Goal: Task Accomplishment & Management: Use online tool/utility

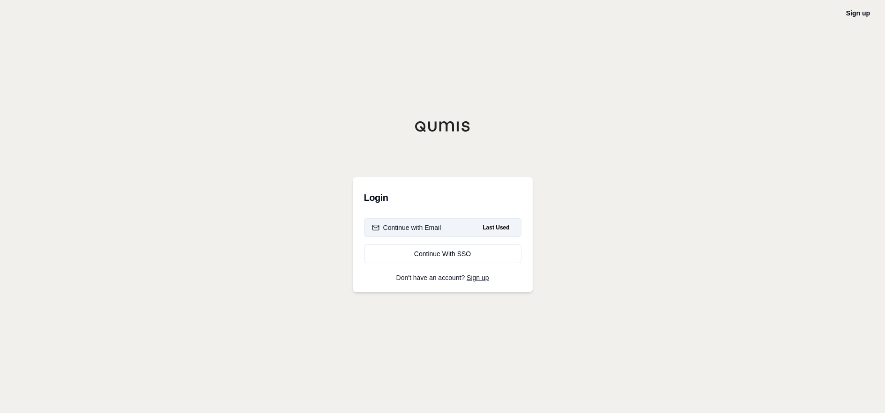
click at [410, 225] on div "Continue with Email" at bounding box center [406, 227] width 69 height 9
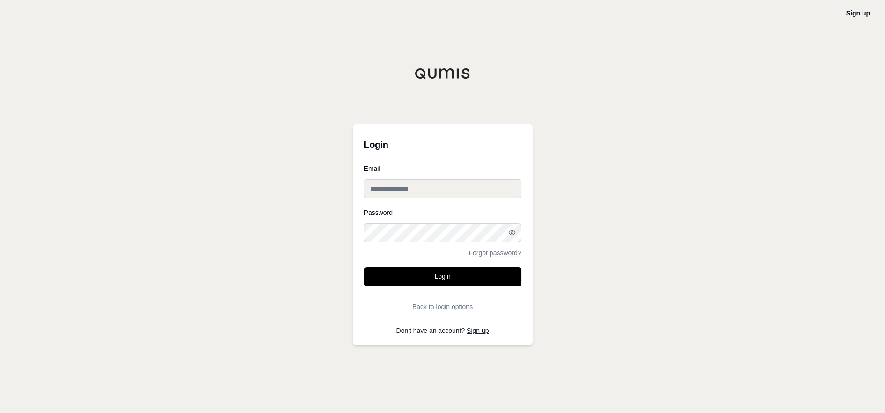
click at [412, 189] on input "Email" at bounding box center [442, 188] width 157 height 19
type input "**********"
click at [440, 274] on button "Login" at bounding box center [442, 276] width 157 height 19
click at [364, 267] on button "Login" at bounding box center [442, 276] width 157 height 19
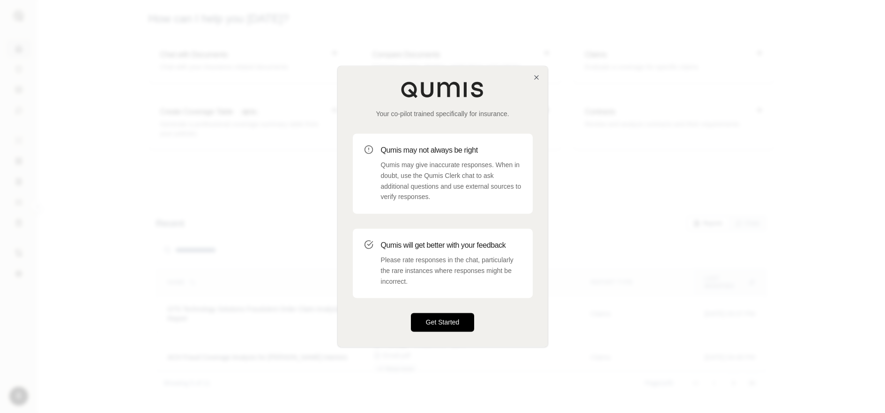
click at [462, 323] on button "Get Started" at bounding box center [443, 322] width 64 height 19
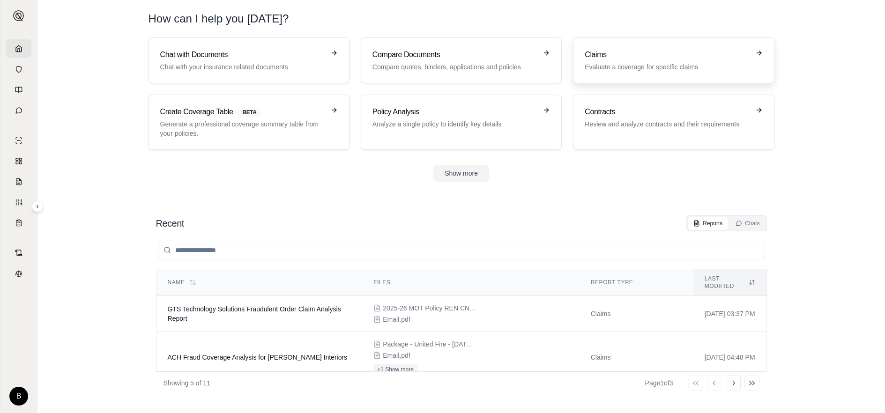
click at [616, 65] on p "Evaluate a coverage for specific claims" at bounding box center [666, 66] width 164 height 9
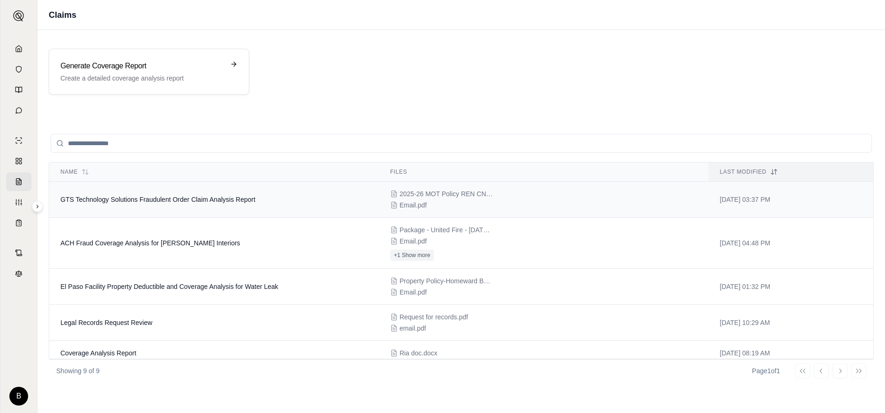
click at [130, 201] on span "GTS Technology Solutions Fraudulent Order Claim Analysis Report" at bounding box center [157, 199] width 195 height 7
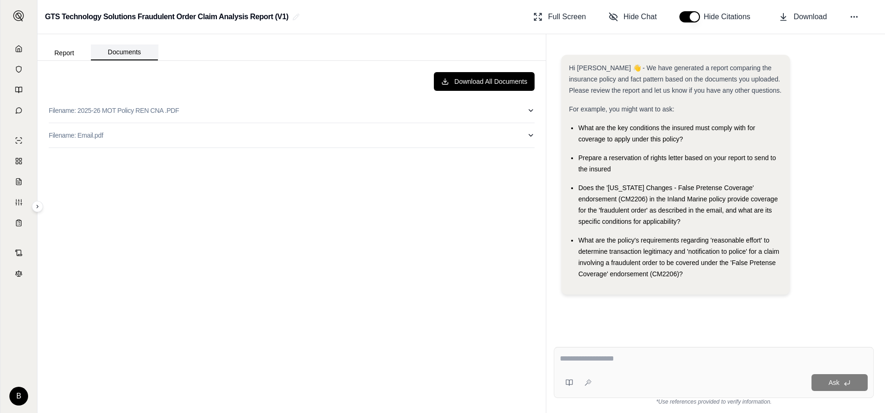
click at [119, 53] on button "Documents" at bounding box center [124, 52] width 67 height 16
click at [18, 181] on icon at bounding box center [18, 181] width 7 height 7
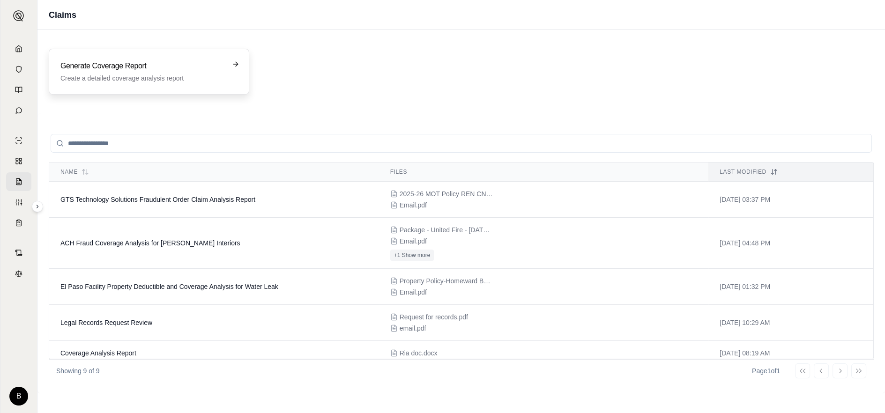
click at [129, 67] on h3 "Generate Coverage Report" at bounding box center [142, 65] width 164 height 11
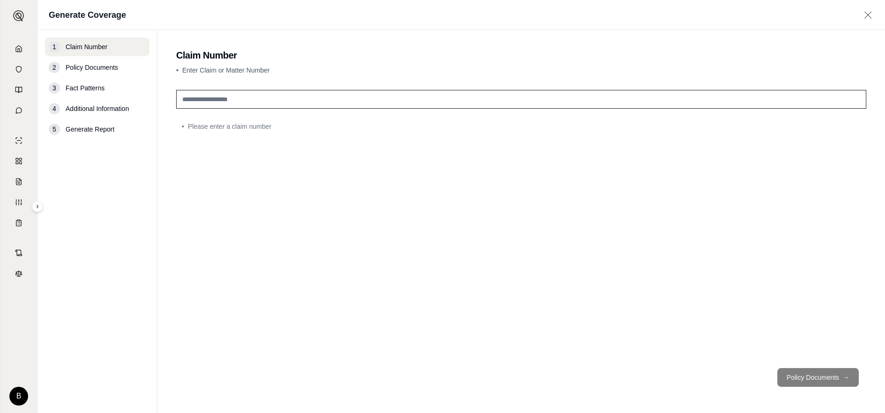
drag, startPoint x: 200, startPoint y: 99, endPoint x: 209, endPoint y: 101, distance: 9.7
click at [200, 99] on input "text" at bounding box center [521, 99] width 690 height 19
type input "**********"
click at [797, 377] on button "Policy Documents →" at bounding box center [817, 377] width 81 height 19
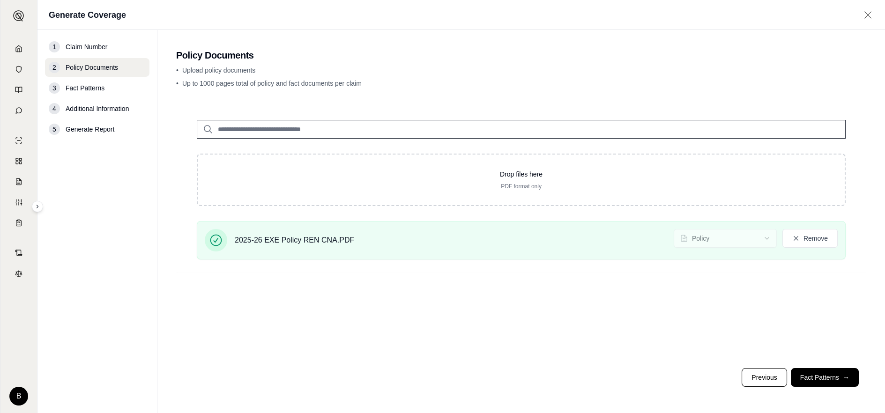
click at [806, 378] on button "Fact Patterns →" at bounding box center [825, 377] width 68 height 19
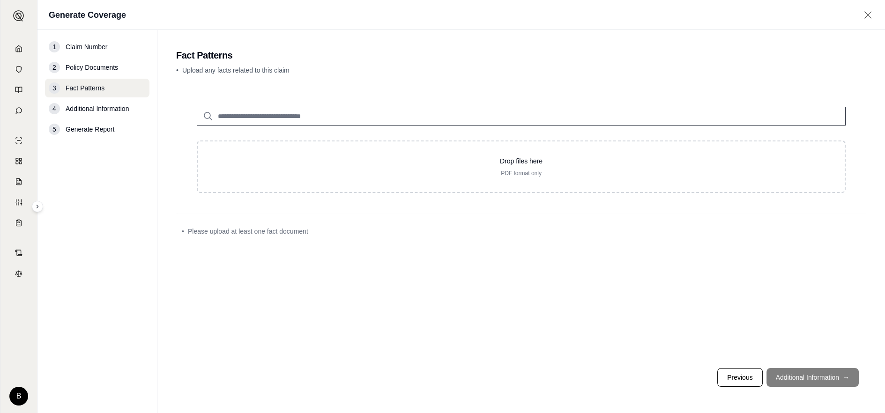
click at [254, 115] on input "search" at bounding box center [521, 116] width 649 height 19
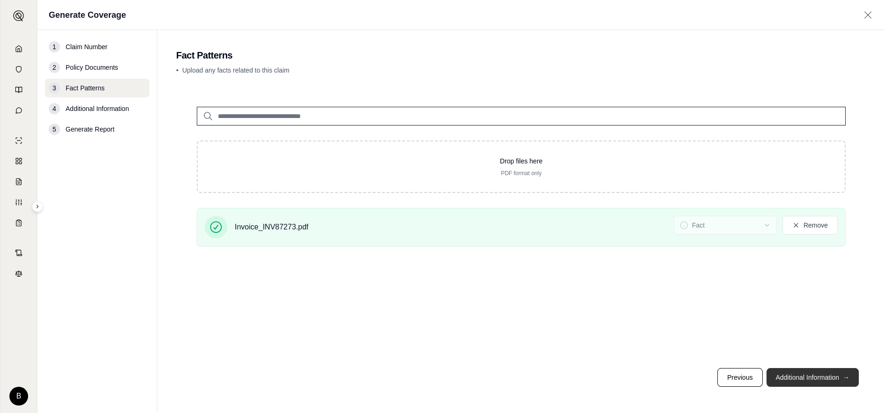
click at [795, 377] on button "Additional Information →" at bounding box center [812, 377] width 92 height 19
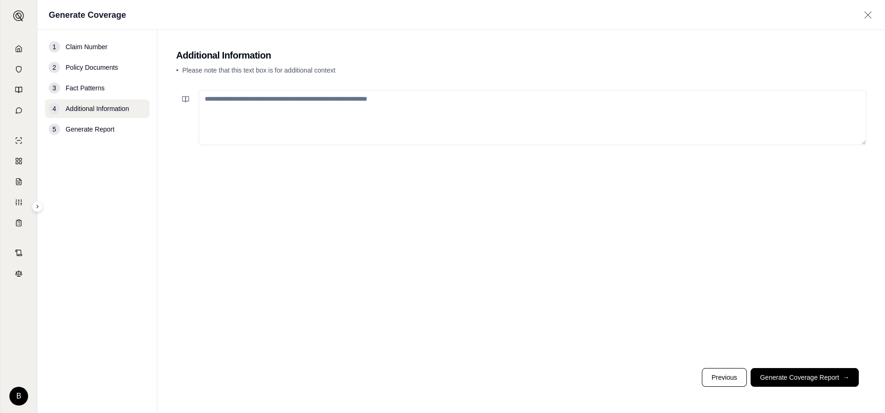
click at [248, 103] on textarea at bounding box center [532, 117] width 667 height 55
click at [280, 102] on textarea "**********" at bounding box center [532, 117] width 667 height 55
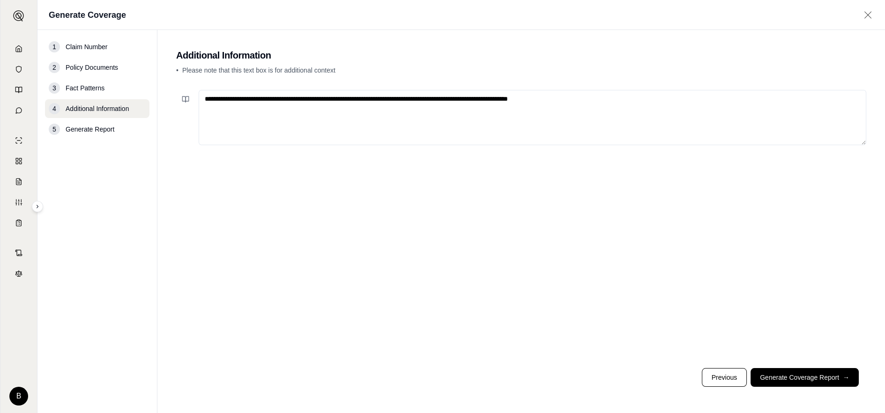
click at [590, 99] on textarea "**********" at bounding box center [532, 117] width 667 height 55
drag, startPoint x: 545, startPoint y: 98, endPoint x: 558, endPoint y: 99, distance: 13.1
click at [546, 98] on textarea "**********" at bounding box center [532, 117] width 667 height 55
type textarea "**********"
click at [772, 378] on button "Generate Coverage Report →" at bounding box center [804, 377] width 108 height 19
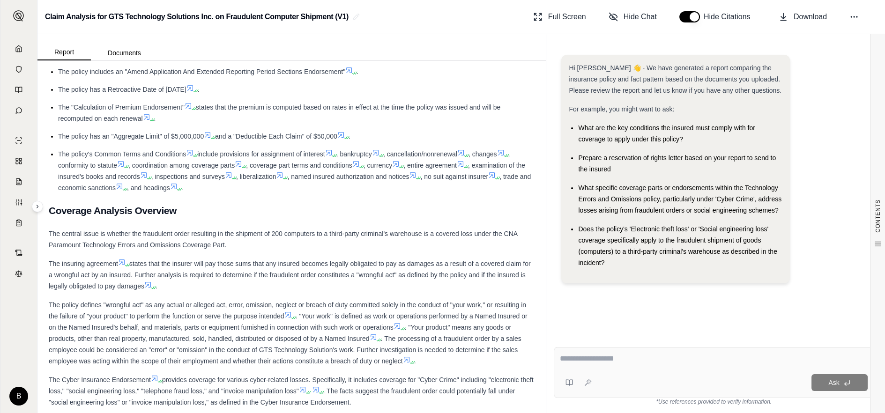
scroll to position [694, 0]
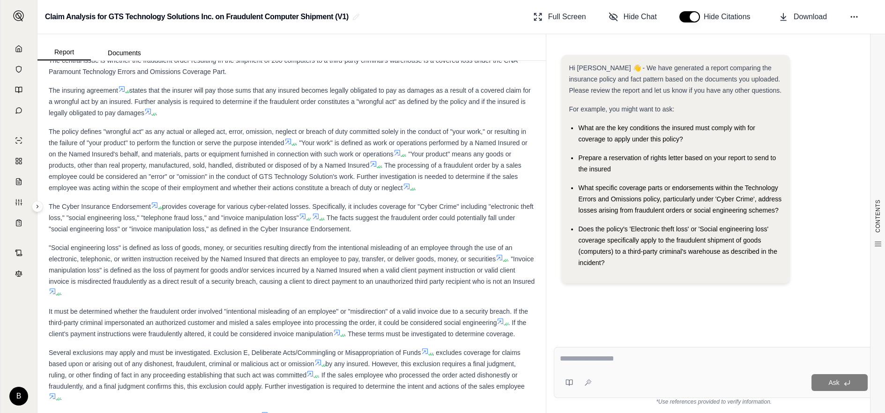
click at [575, 357] on textarea at bounding box center [714, 358] width 308 height 11
type textarea "**********"
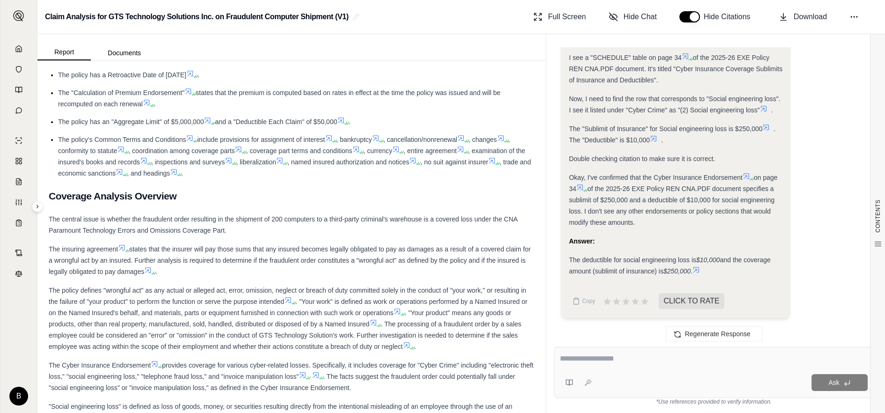
scroll to position [520, 0]
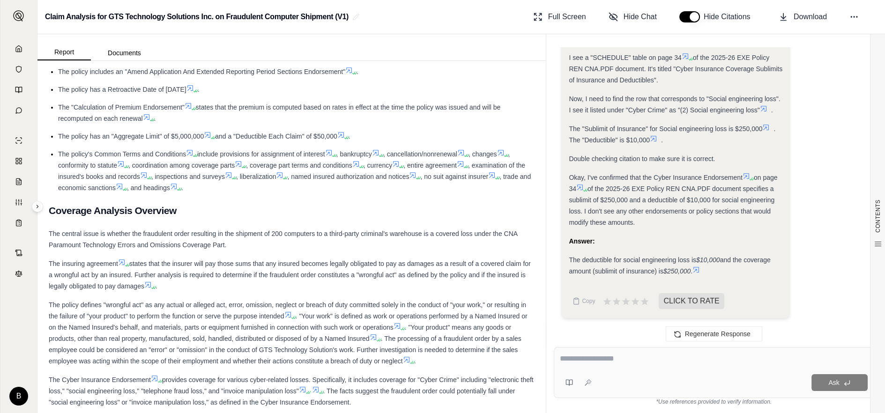
click at [16, 47] on icon at bounding box center [19, 48] width 6 height 6
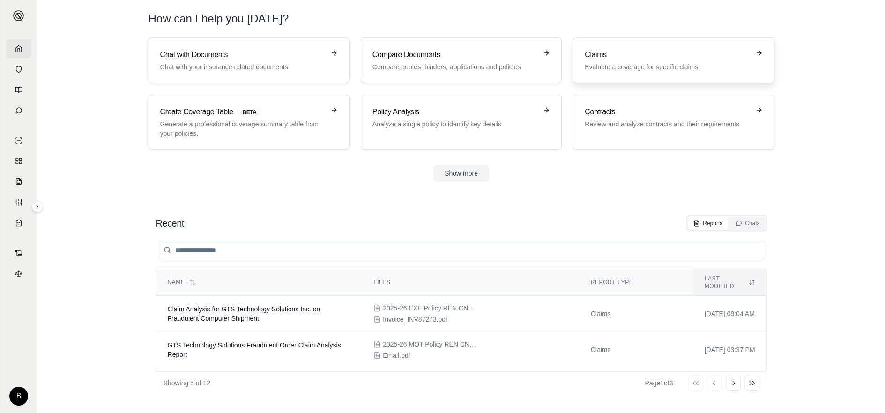
click at [604, 61] on div "Claims Evaluate a coverage for specific claims" at bounding box center [666, 60] width 164 height 22
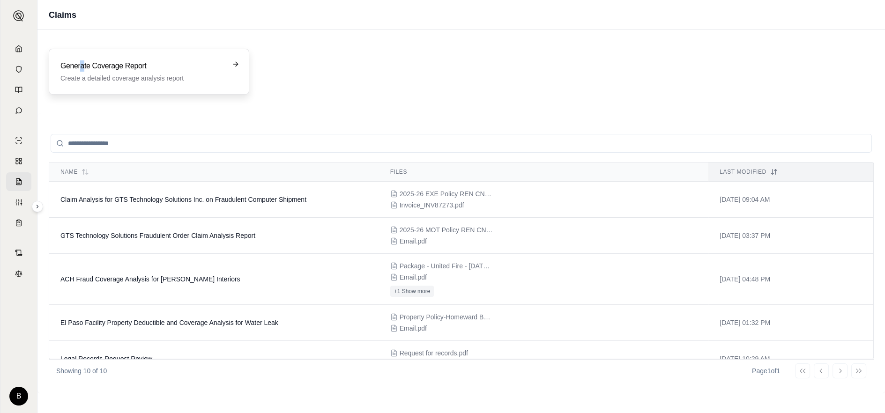
click at [82, 65] on h3 "Generate Coverage Report" at bounding box center [142, 65] width 164 height 11
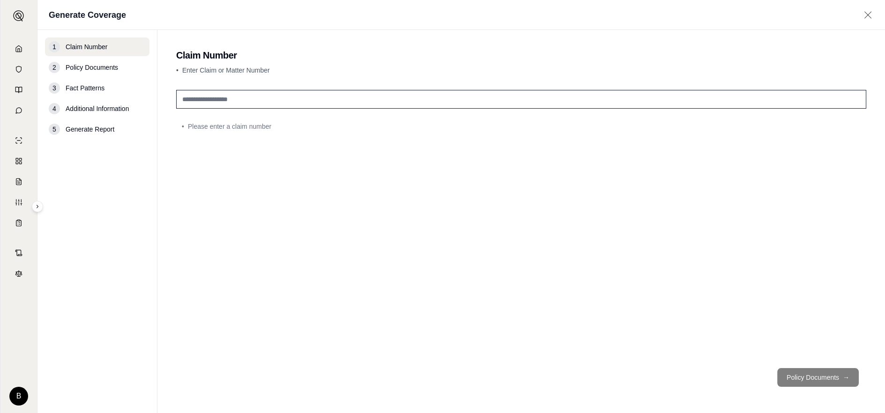
click at [231, 99] on input "text" at bounding box center [521, 99] width 690 height 19
type input "**********"
click at [794, 377] on button "Policy Documents →" at bounding box center [817, 377] width 81 height 19
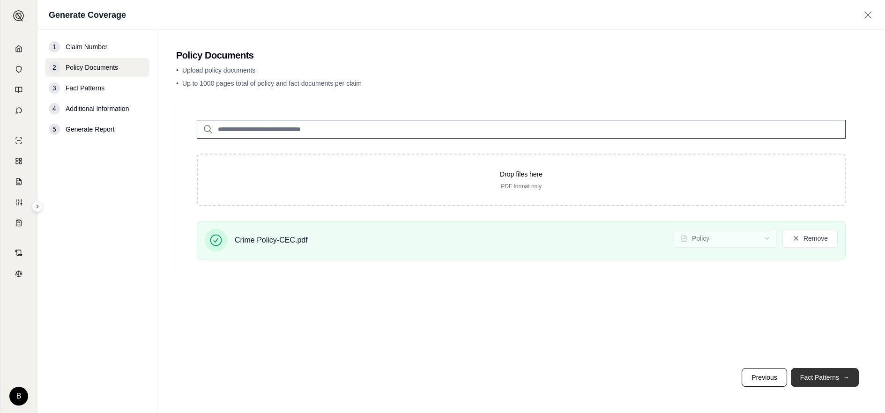
click at [818, 374] on button "Fact Patterns →" at bounding box center [825, 377] width 68 height 19
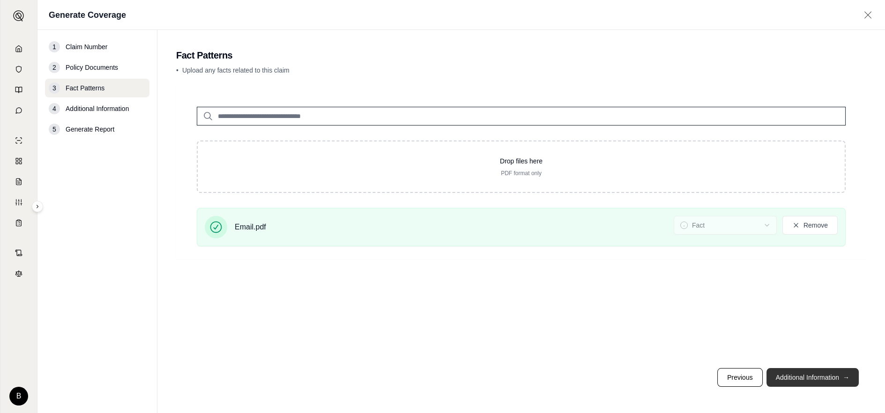
click at [782, 377] on button "Additional Information →" at bounding box center [812, 377] width 92 height 19
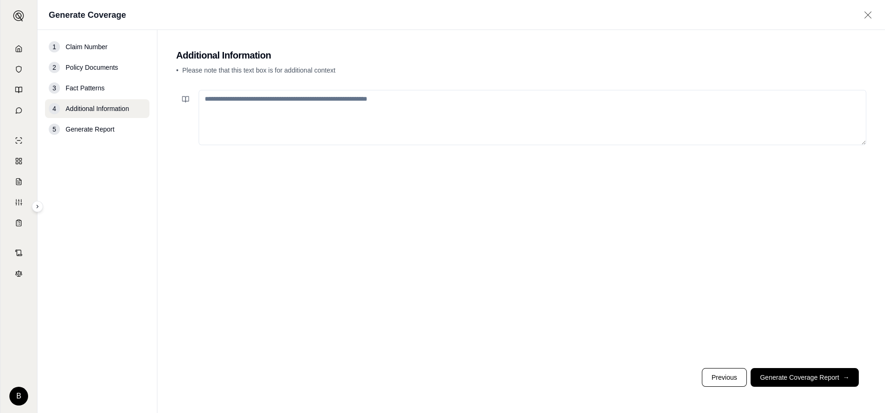
click at [212, 109] on textarea at bounding box center [532, 117] width 667 height 55
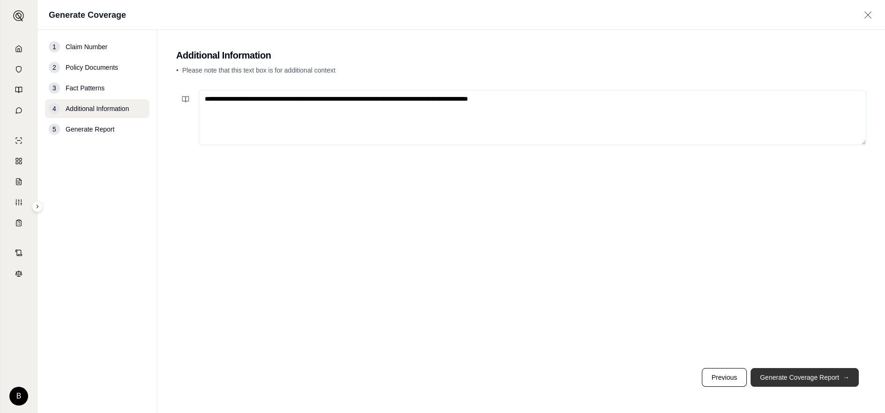
type textarea "**********"
click at [770, 378] on button "Generate Coverage Report →" at bounding box center [804, 377] width 108 height 19
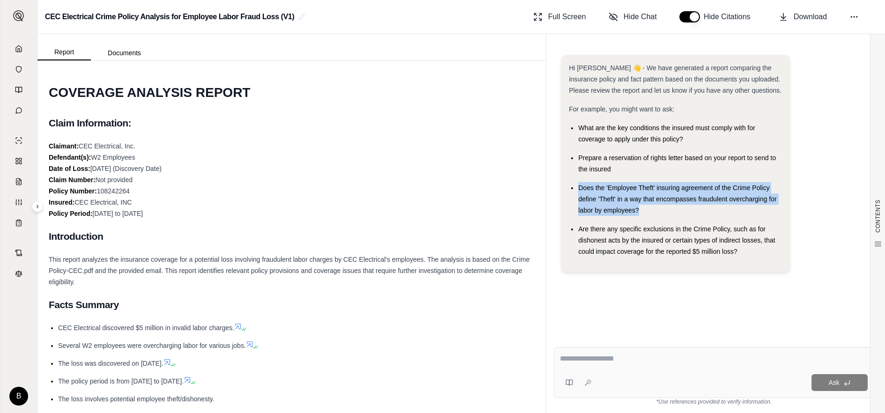
drag, startPoint x: 578, startPoint y: 186, endPoint x: 643, endPoint y: 209, distance: 69.5
click at [643, 209] on div "Does the 'Employee Theft' insuring agreement of the Crime Policy define 'Theft'…" at bounding box center [680, 199] width 204 height 34
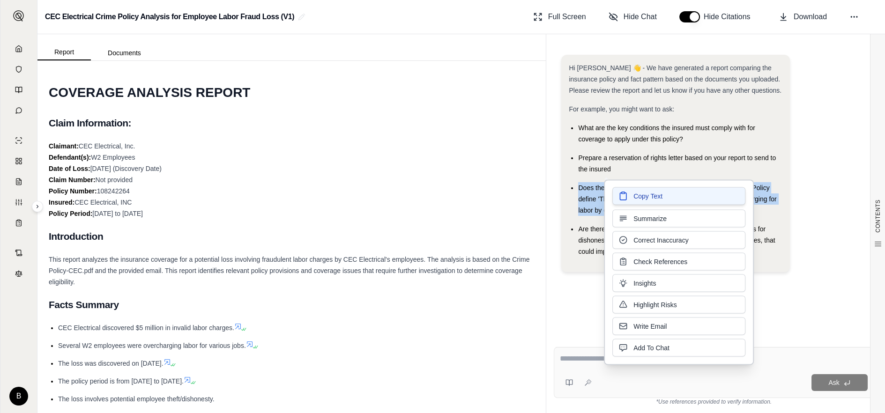
click at [640, 196] on span "Copy Text" at bounding box center [647, 195] width 29 height 9
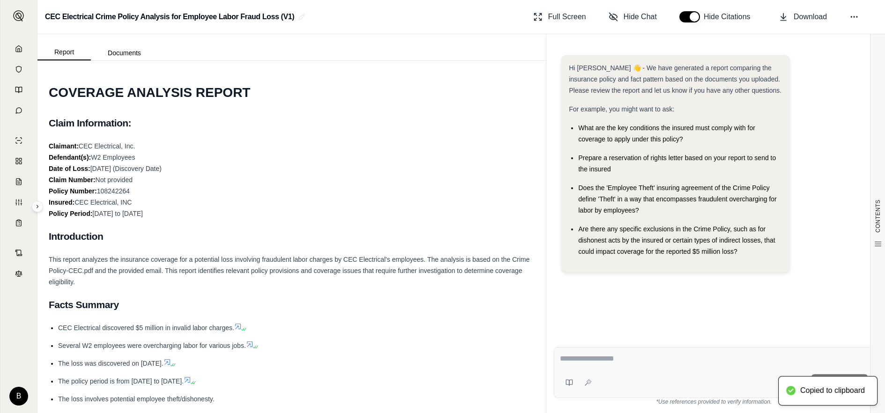
click at [575, 357] on textarea at bounding box center [714, 358] width 308 height 11
paste textarea "**********"
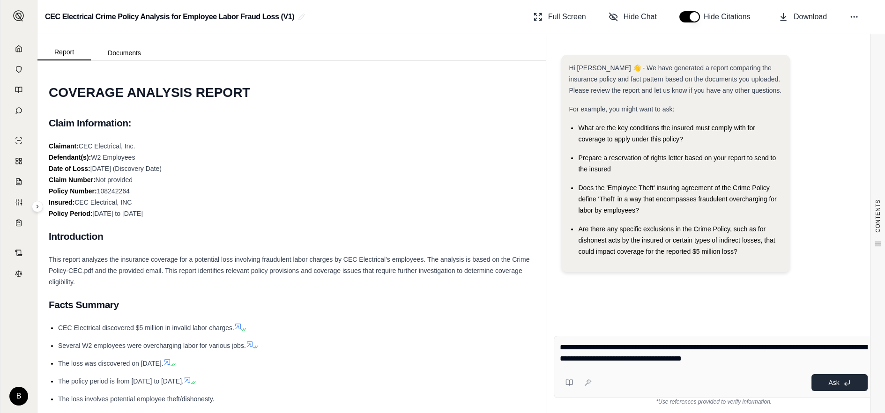
type textarea "**********"
click at [832, 379] on span "Ask" at bounding box center [833, 382] width 11 height 7
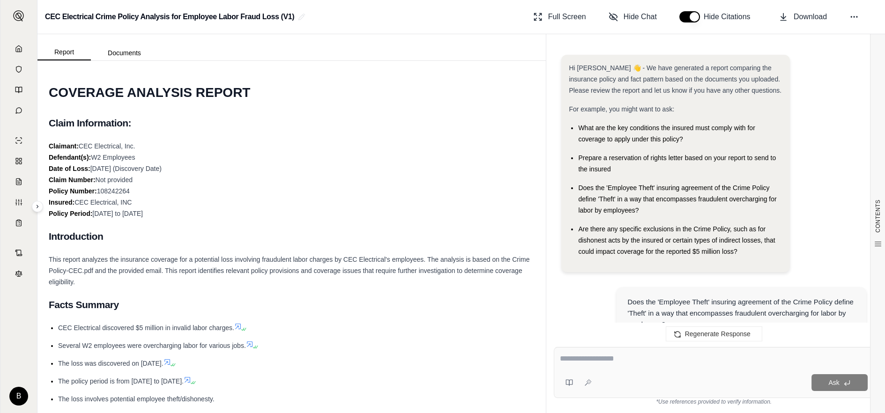
scroll to position [999, 0]
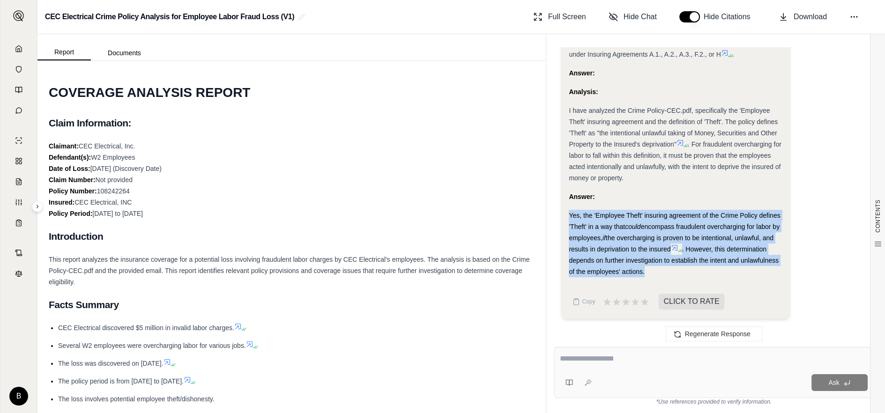
drag, startPoint x: 569, startPoint y: 213, endPoint x: 647, endPoint y: 236, distance: 80.6
click at [650, 270] on div "Yes, the 'Employee Theft' insuring agreement of the Crime Policy defines 'Theft…" at bounding box center [676, 243] width 214 height 67
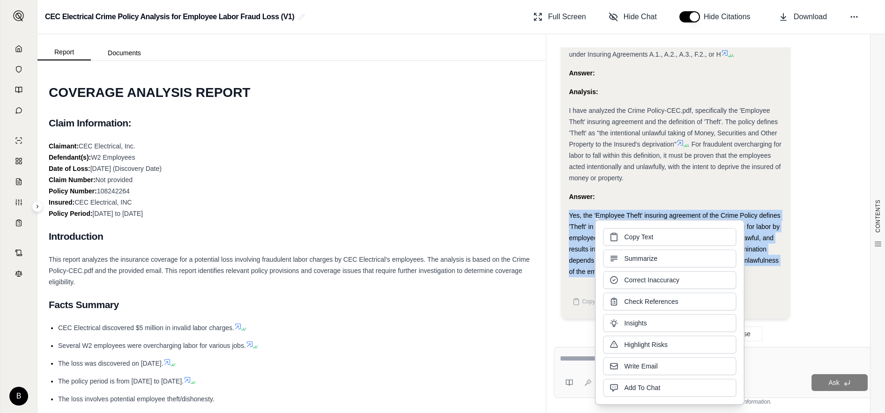
drag, startPoint x: 634, startPoint y: 249, endPoint x: 619, endPoint y: 238, distance: 18.8
click at [619, 238] on button "Copy Text" at bounding box center [669, 237] width 133 height 18
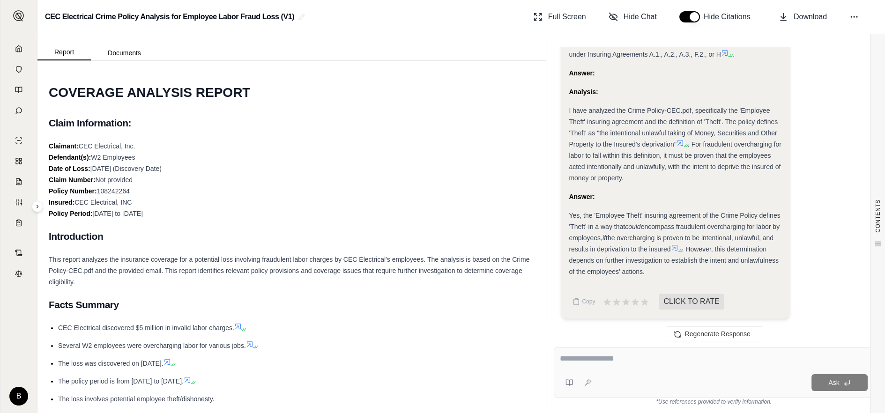
click at [582, 362] on textarea at bounding box center [714, 358] width 308 height 11
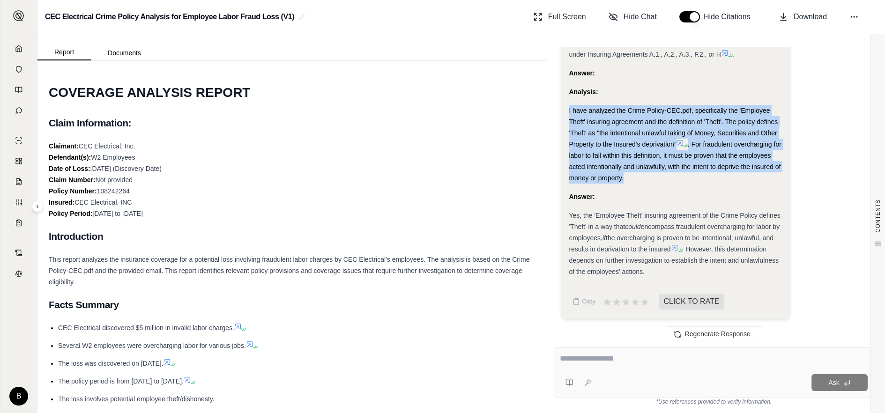
drag, startPoint x: 568, startPoint y: 111, endPoint x: 659, endPoint y: 172, distance: 109.6
click at [659, 172] on div "I have analyzed the Crime Policy-CEC.pdf, specifically the 'Employee Theft' ins…" at bounding box center [676, 144] width 214 height 79
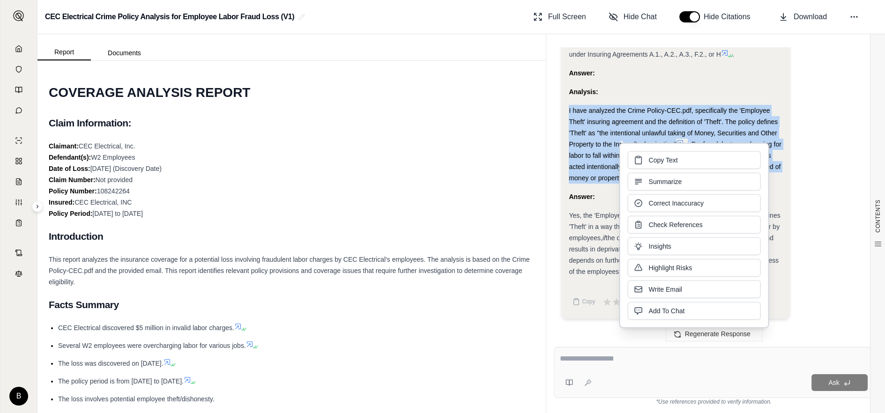
click at [650, 161] on span "Copy Text" at bounding box center [663, 159] width 29 height 9
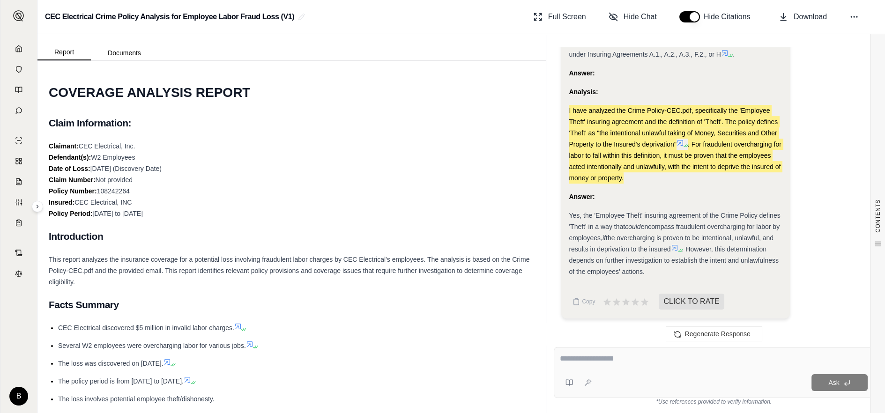
scroll to position [826, 0]
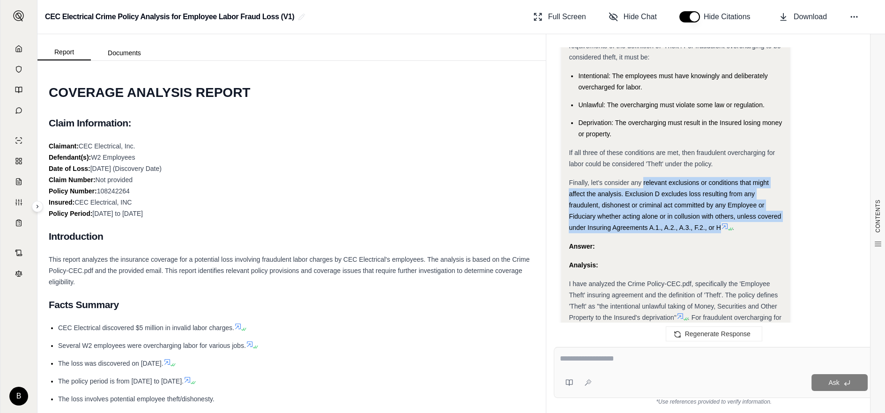
drag, startPoint x: 642, startPoint y: 181, endPoint x: 722, endPoint y: 222, distance: 89.6
click at [722, 222] on div "Finally, let's consider any relevant exclusions or conditions that might affect…" at bounding box center [676, 205] width 214 height 56
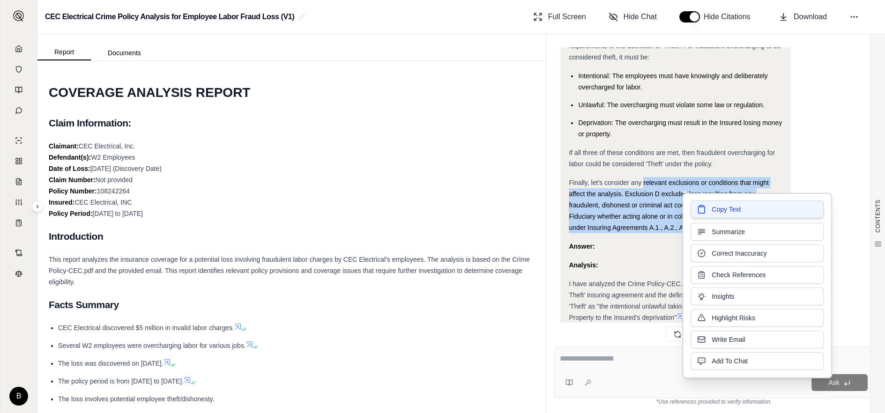
click at [708, 210] on button "Copy Text" at bounding box center [756, 209] width 133 height 18
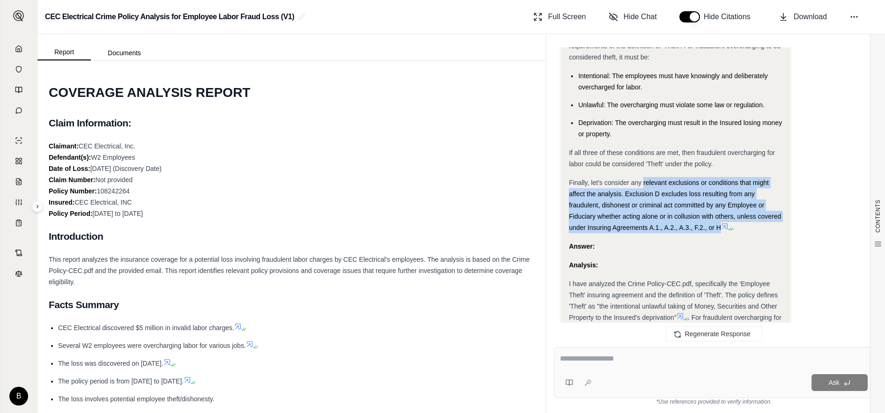
click at [725, 226] on icon at bounding box center [725, 226] width 6 height 6
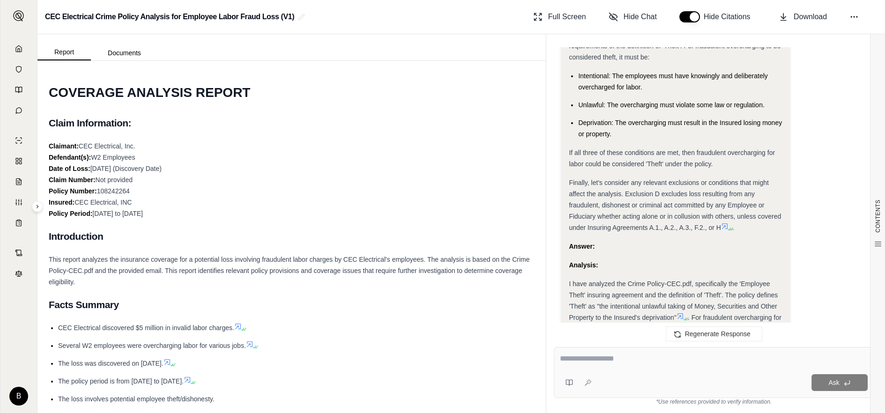
scroll to position [999, 0]
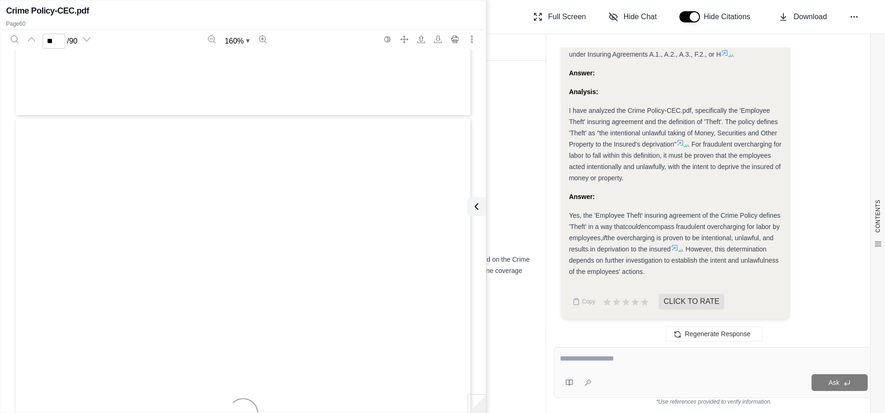
type input "**"
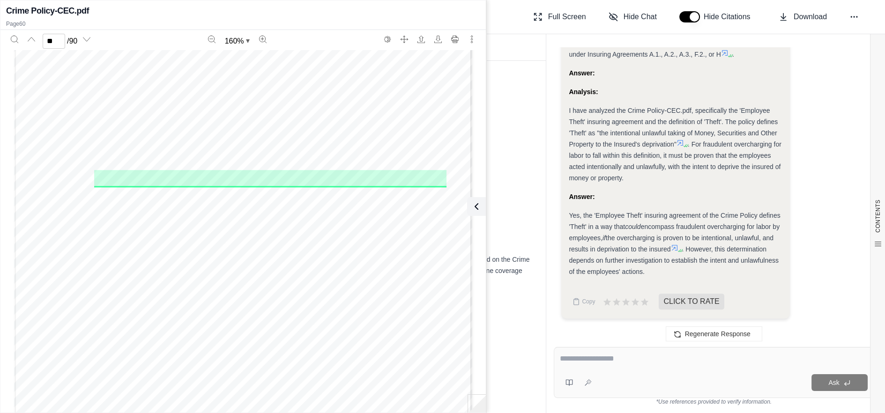
scroll to position [35145, 0]
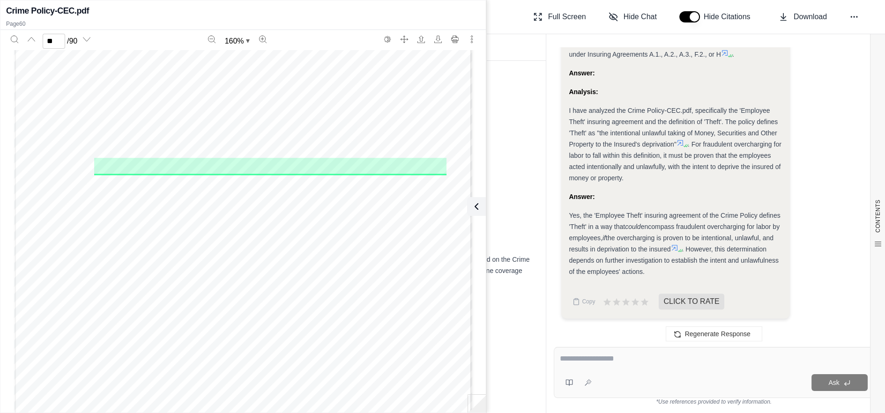
click at [142, 182] on div "Page 60" at bounding box center [243, 172] width 458 height 593
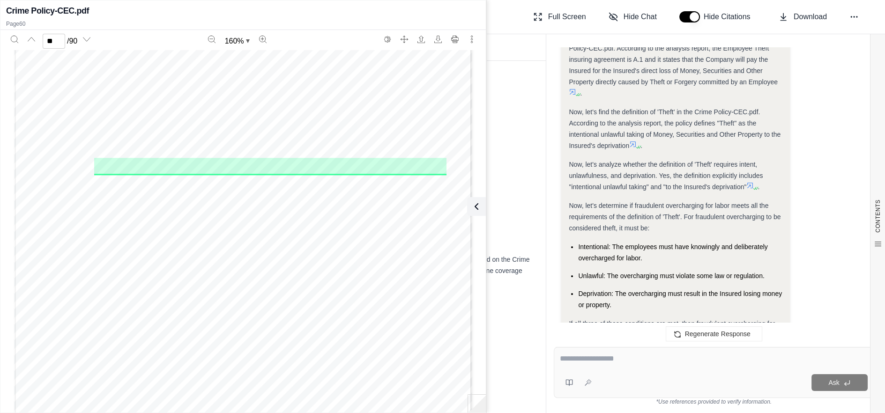
scroll to position [652, 0]
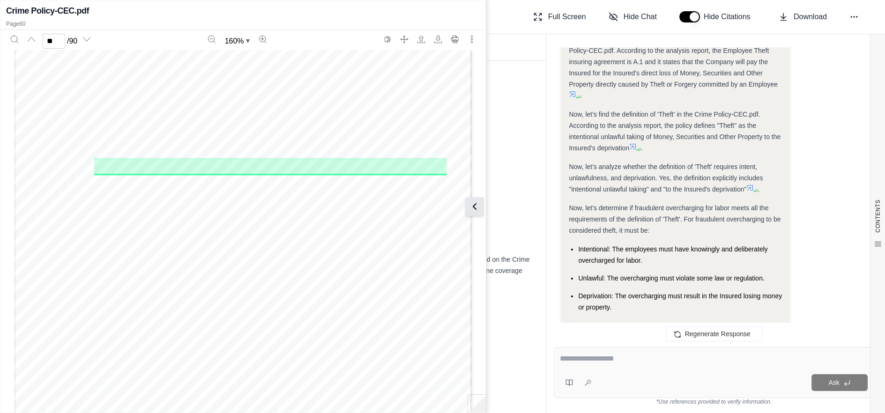
click at [474, 207] on icon at bounding box center [474, 207] width 3 height 6
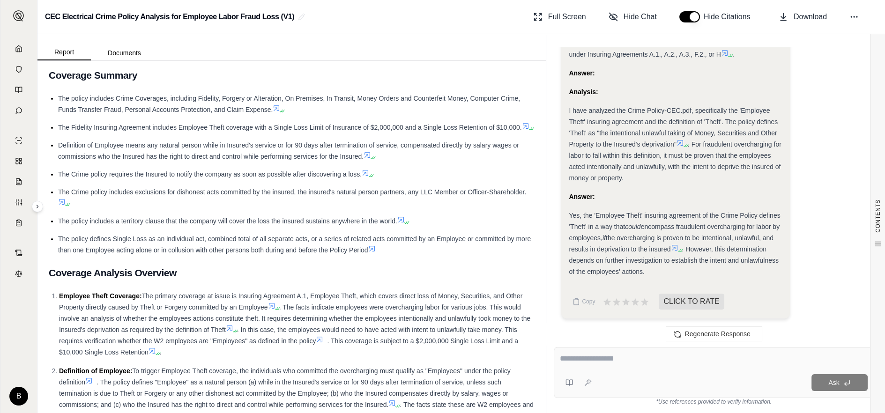
scroll to position [520, 0]
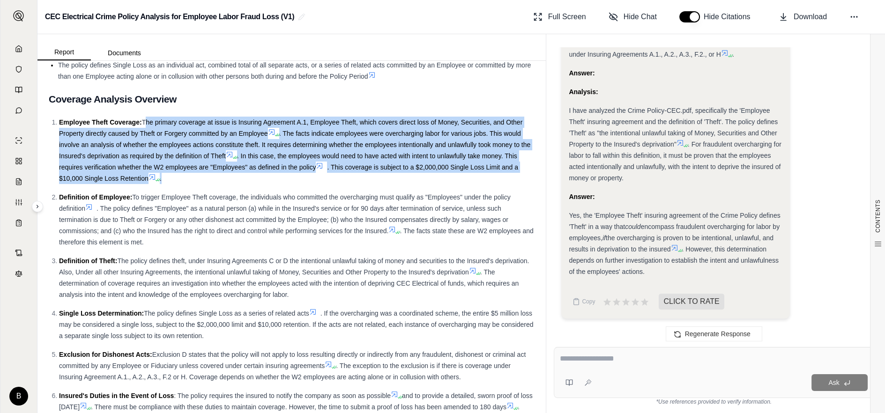
drag, startPoint x: 143, startPoint y: 133, endPoint x: 197, endPoint y: 184, distance: 74.2
click at [197, 184] on div "Employee Theft Coverage: The primary coverage at issue is Insuring Agreement A.…" at bounding box center [296, 150] width 475 height 67
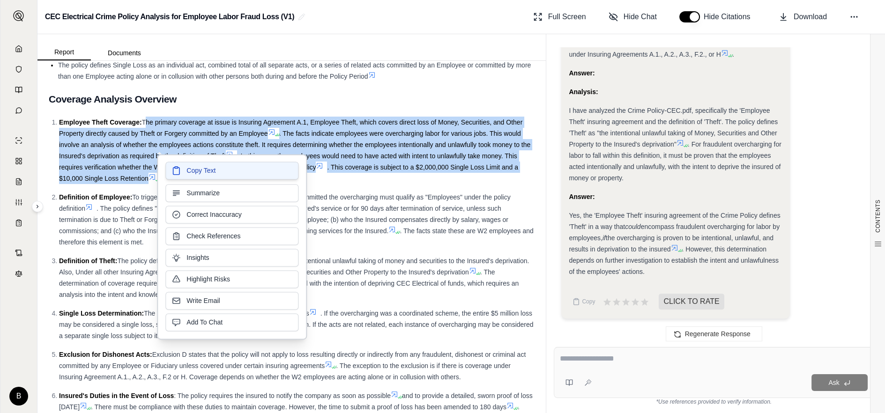
click at [193, 170] on span "Copy Text" at bounding box center [200, 170] width 29 height 9
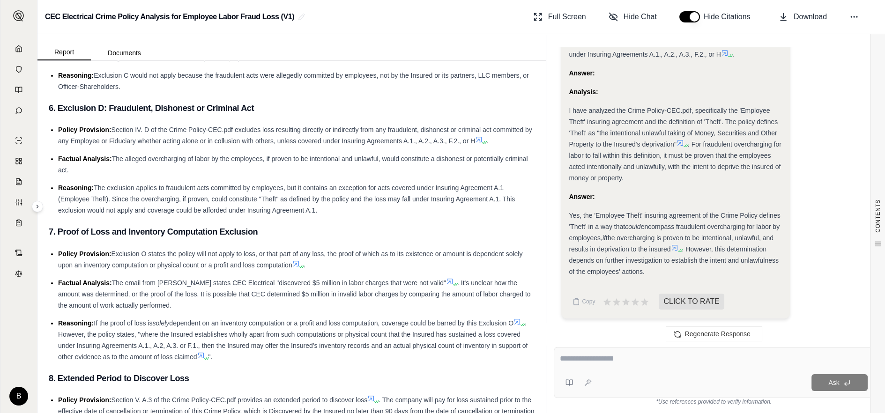
scroll to position [1735, 0]
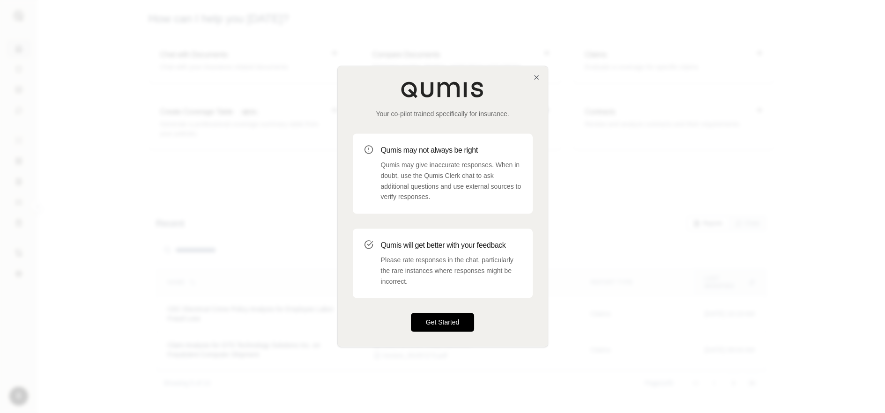
click at [437, 321] on button "Get Started" at bounding box center [443, 322] width 64 height 19
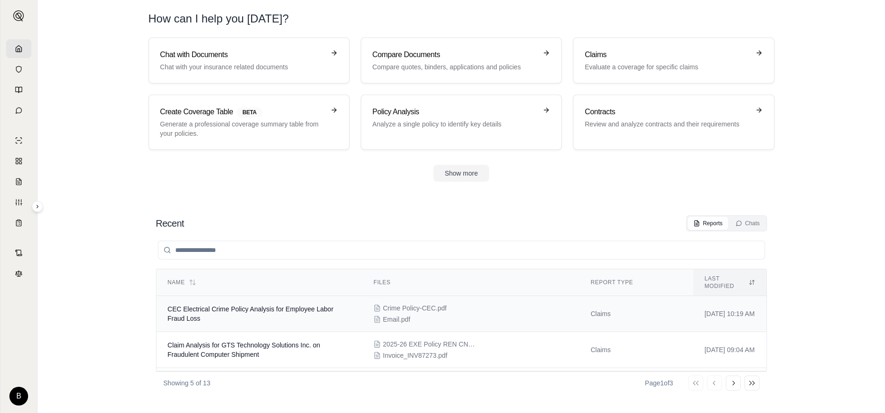
click at [202, 307] on td "CEC Electrical Crime Policy Analysis for Employee Labor Fraud Loss" at bounding box center [259, 314] width 206 height 36
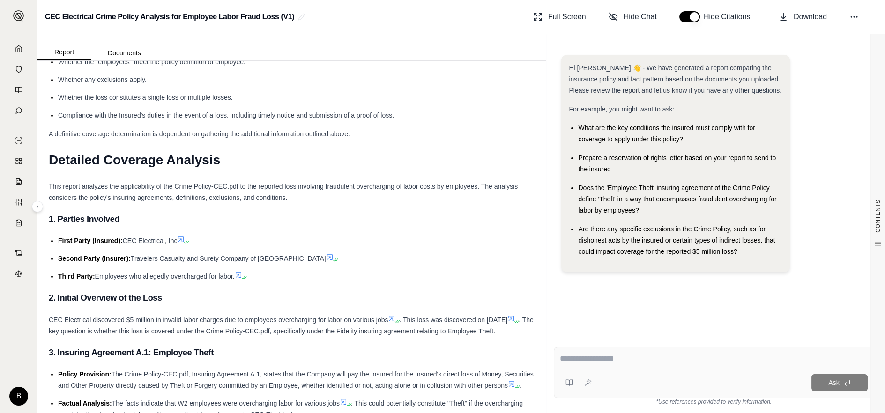
scroll to position [1214, 0]
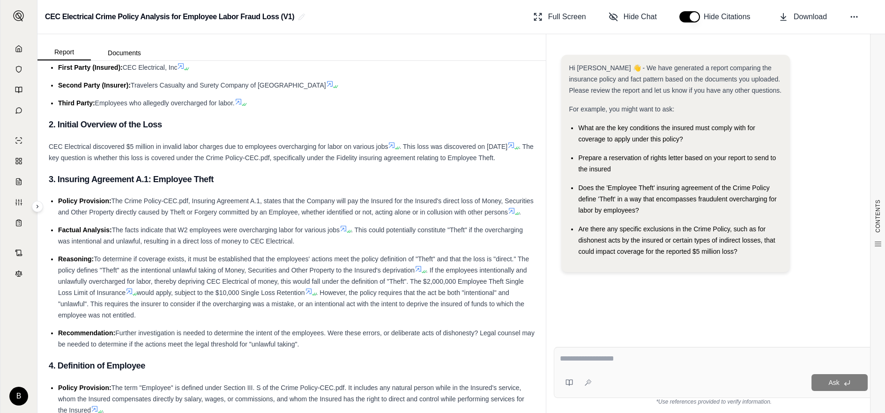
drag, startPoint x: 48, startPoint y: 168, endPoint x: 519, endPoint y: 170, distance: 471.1
click at [519, 163] on div "CEC Electrical discovered $5 million in invalid labor charges due to employees …" at bounding box center [292, 152] width 486 height 22
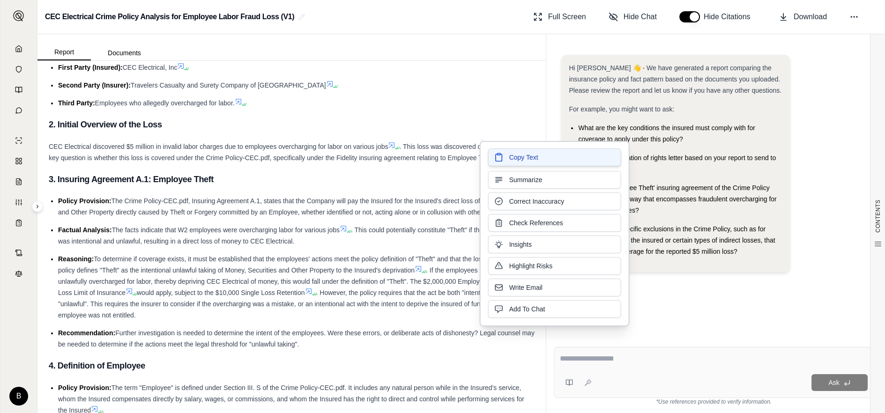
click at [516, 159] on span "Copy Text" at bounding box center [523, 157] width 29 height 9
